Goal: Transaction & Acquisition: Purchase product/service

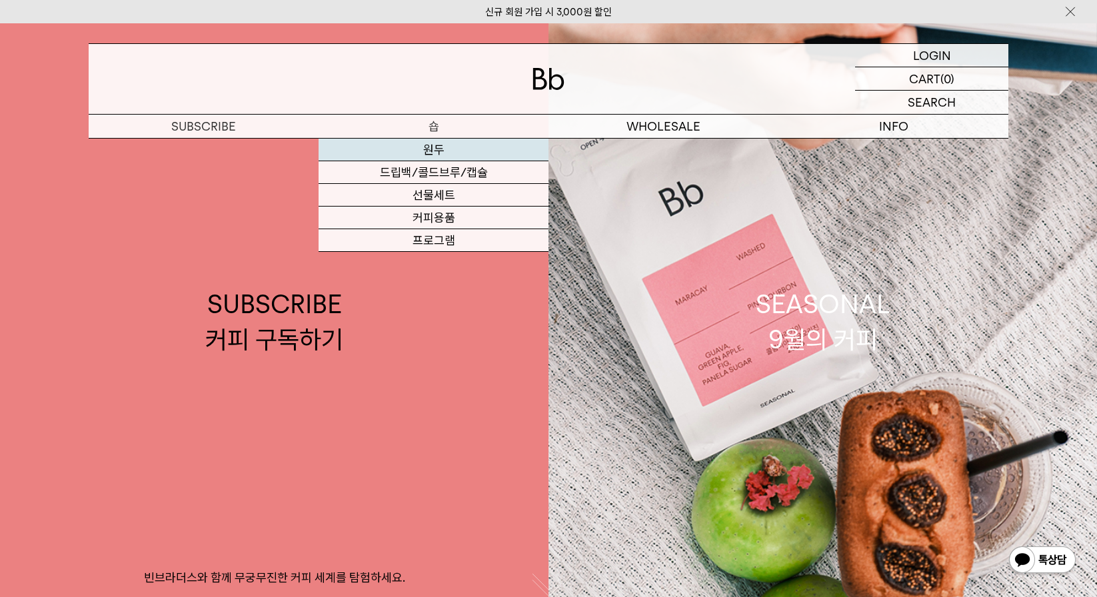
click at [438, 154] on link "원두" at bounding box center [434, 150] width 230 height 23
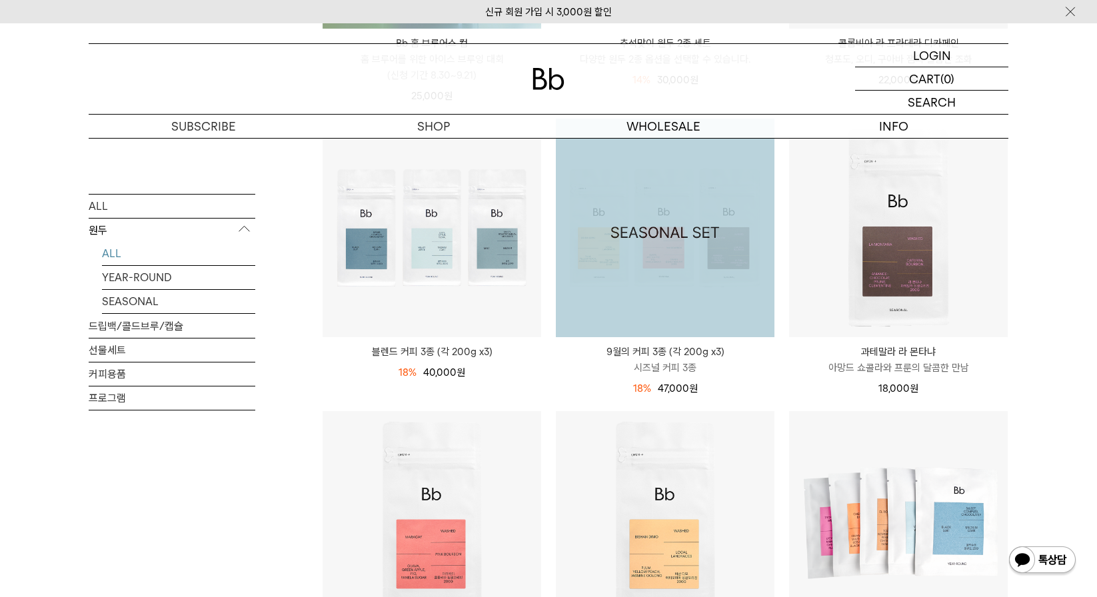
scroll to position [466, 0]
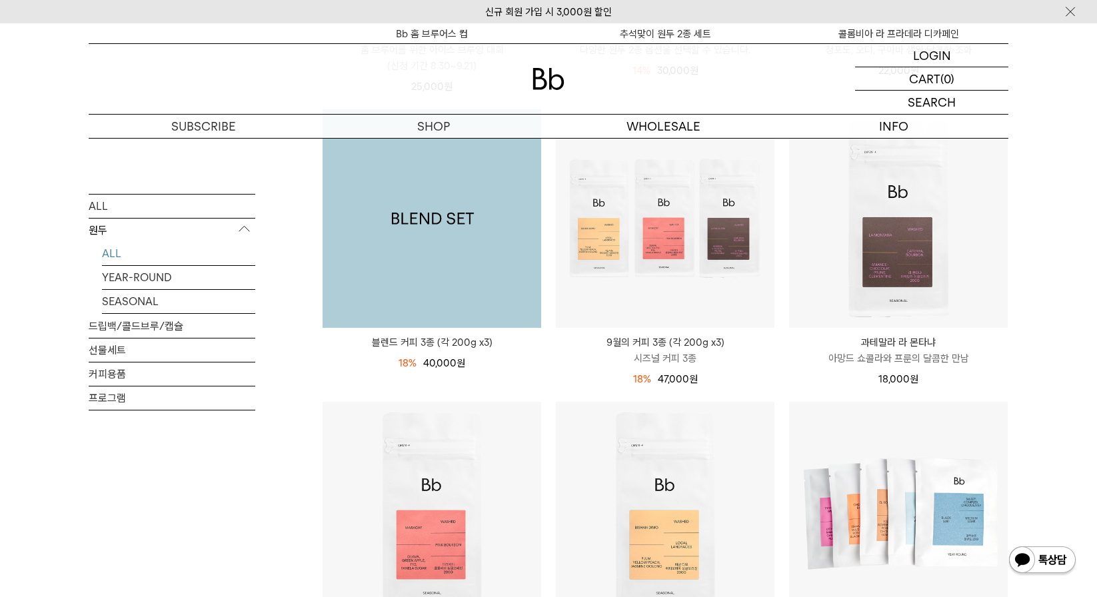
click at [418, 259] on img at bounding box center [432, 218] width 219 height 219
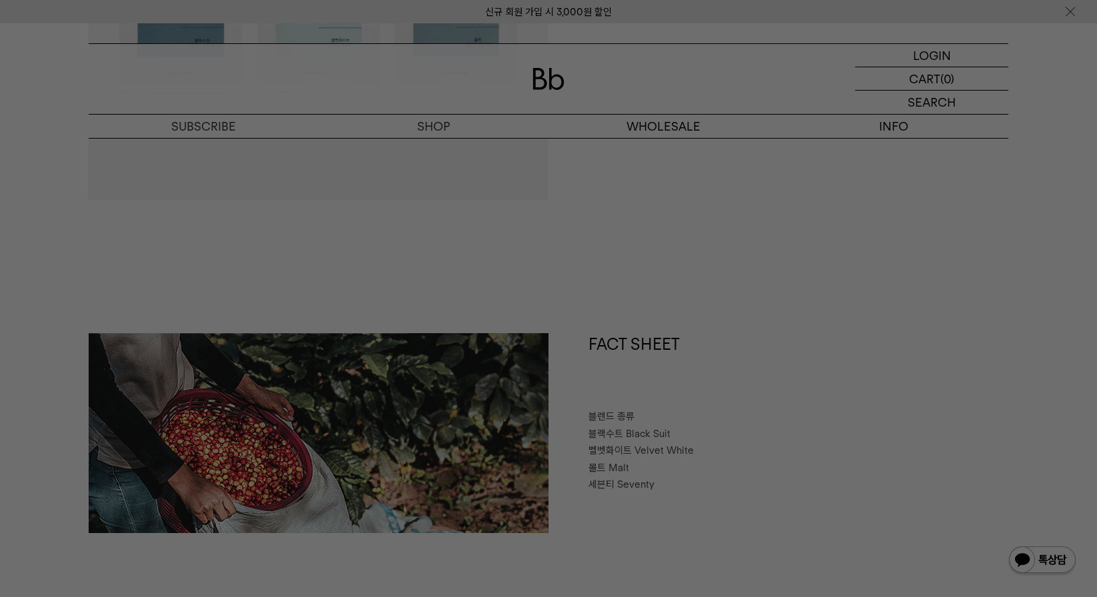
scroll to position [496, 0]
